Goal: Task Accomplishment & Management: Manage account settings

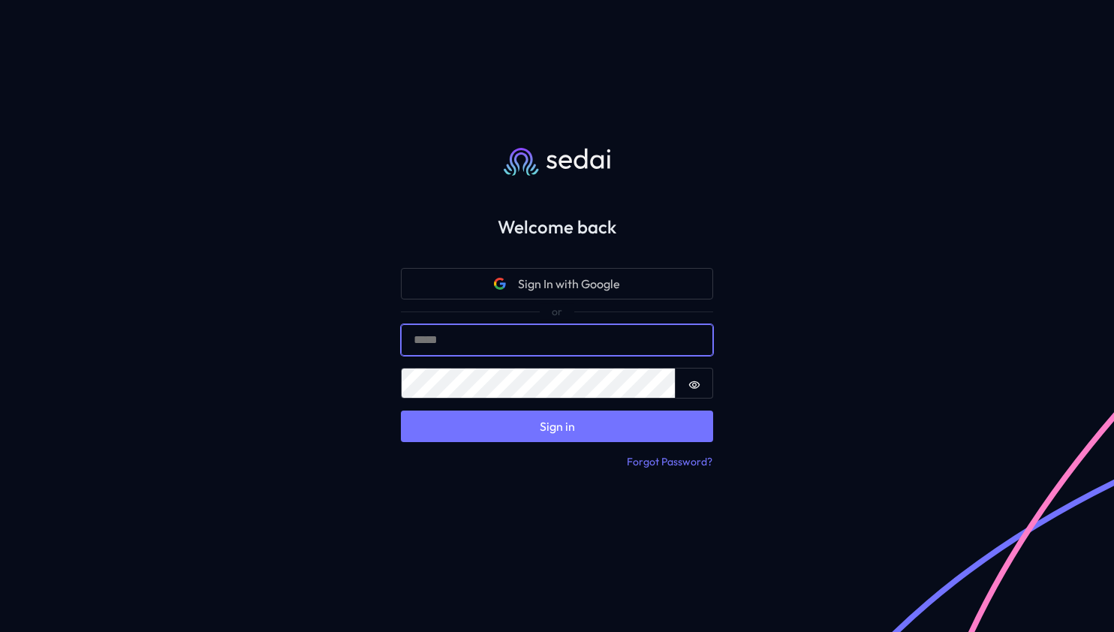
click at [506, 343] on input "Email" at bounding box center [557, 340] width 312 height 32
click at [350, 381] on div "Welcome back Sign In with Google Sign in Email Password Password is hidden Sign…" at bounding box center [557, 316] width 1114 height 632
click at [330, 369] on div "Welcome back Sign In with Google Sign in Email Password Password is hidden Sign…" at bounding box center [557, 316] width 1114 height 632
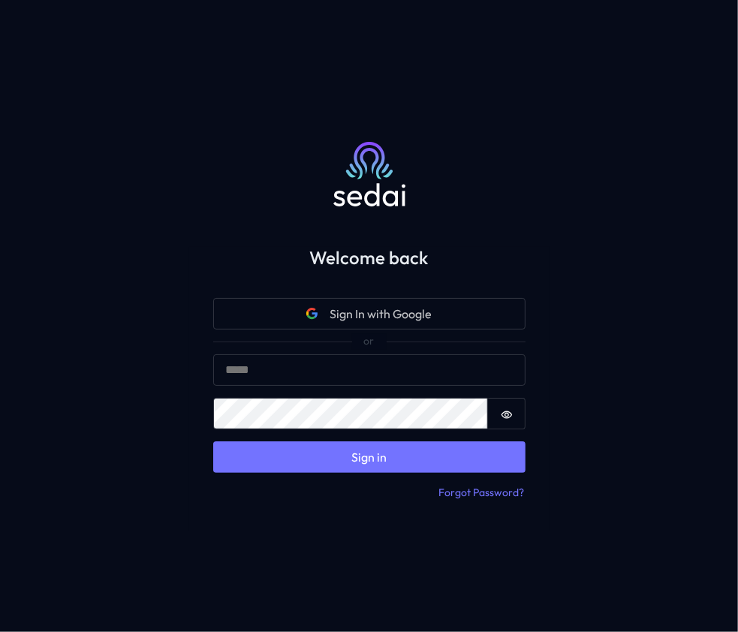
click at [687, 212] on div "Welcome back Sign In with Google Sign in Email Password Password is hidden Sign…" at bounding box center [369, 316] width 738 height 632
